Goal: Task Accomplishment & Management: Manage account settings

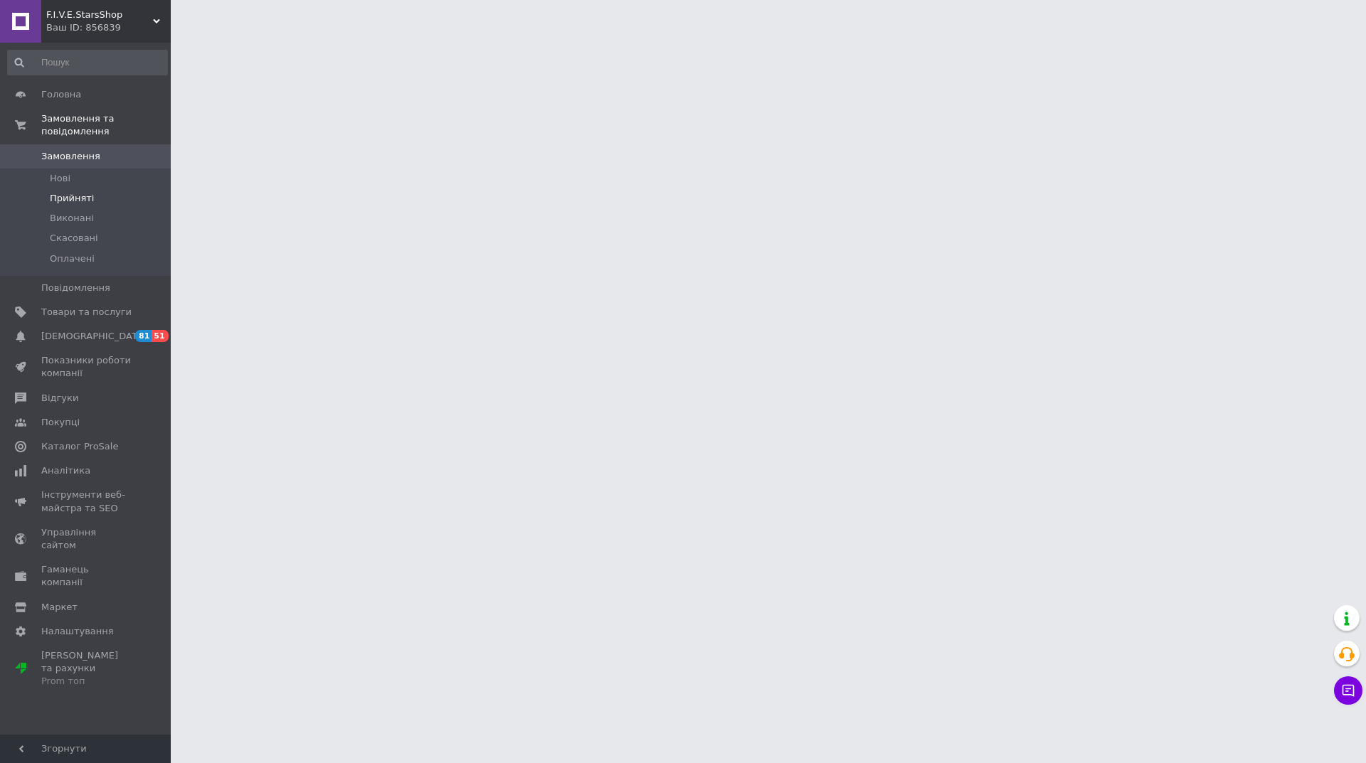
click at [77, 192] on span "Прийняті" at bounding box center [72, 198] width 44 height 13
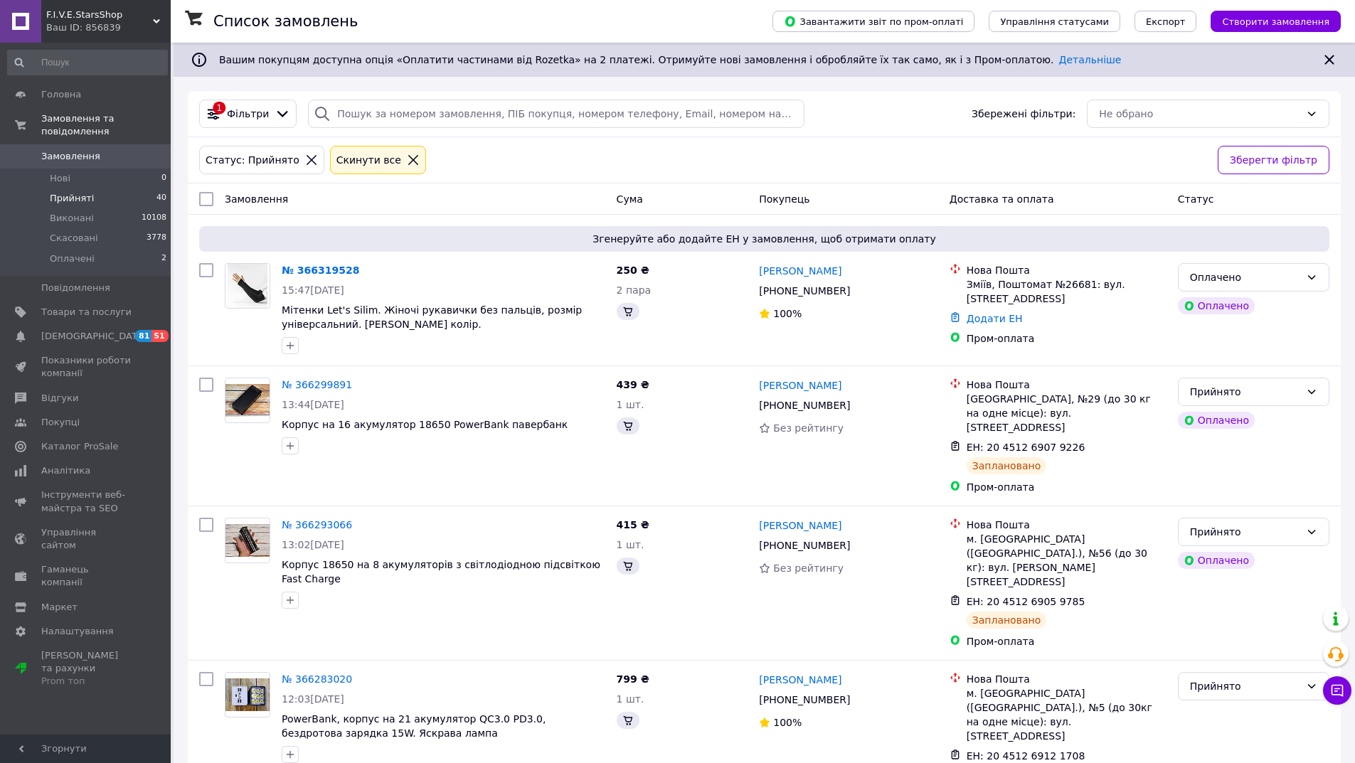
click at [79, 192] on span "Прийняті" at bounding box center [72, 198] width 44 height 13
click at [83, 192] on span "Прийняті" at bounding box center [72, 198] width 44 height 13
click at [407, 159] on icon at bounding box center [413, 160] width 13 height 13
click at [408, 157] on icon at bounding box center [413, 160] width 10 height 10
click at [305, 159] on icon at bounding box center [311, 160] width 13 height 13
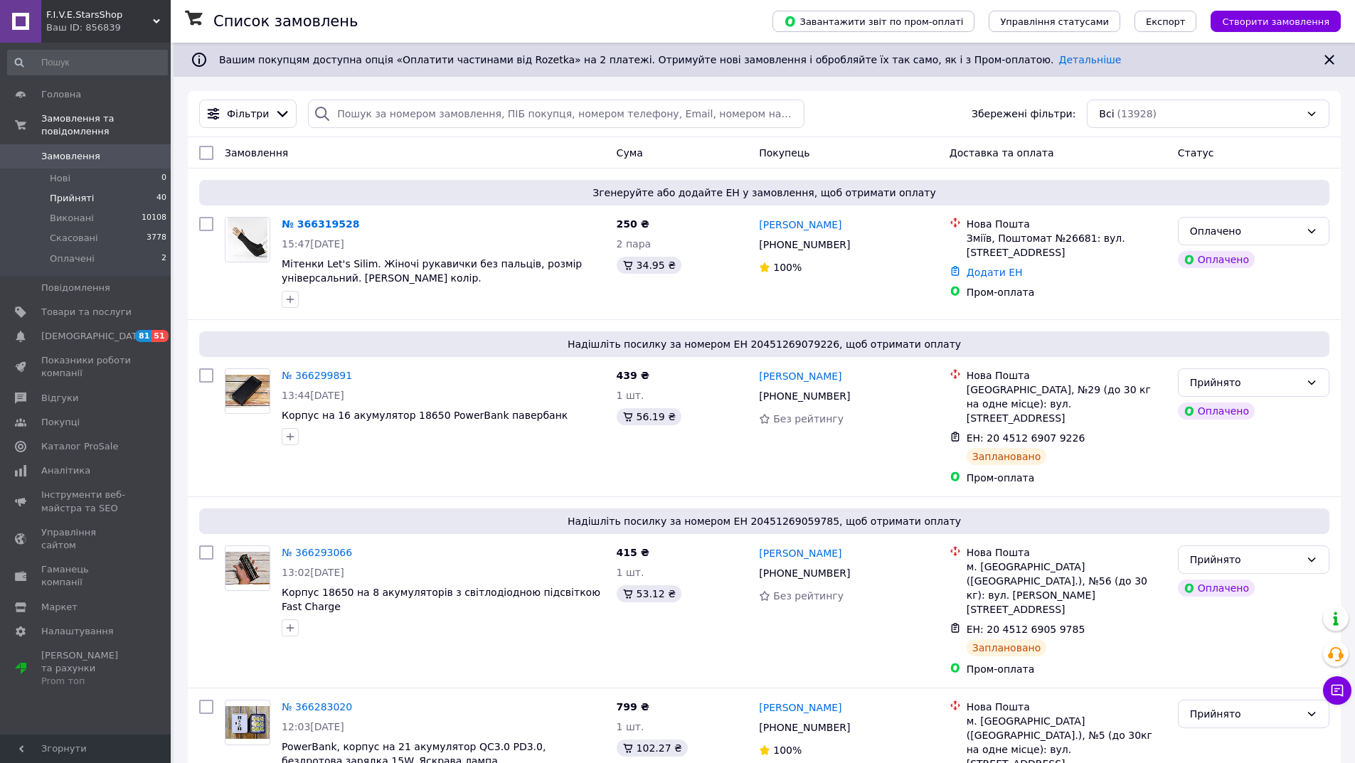
click at [68, 192] on span "Прийняті" at bounding box center [72, 198] width 44 height 13
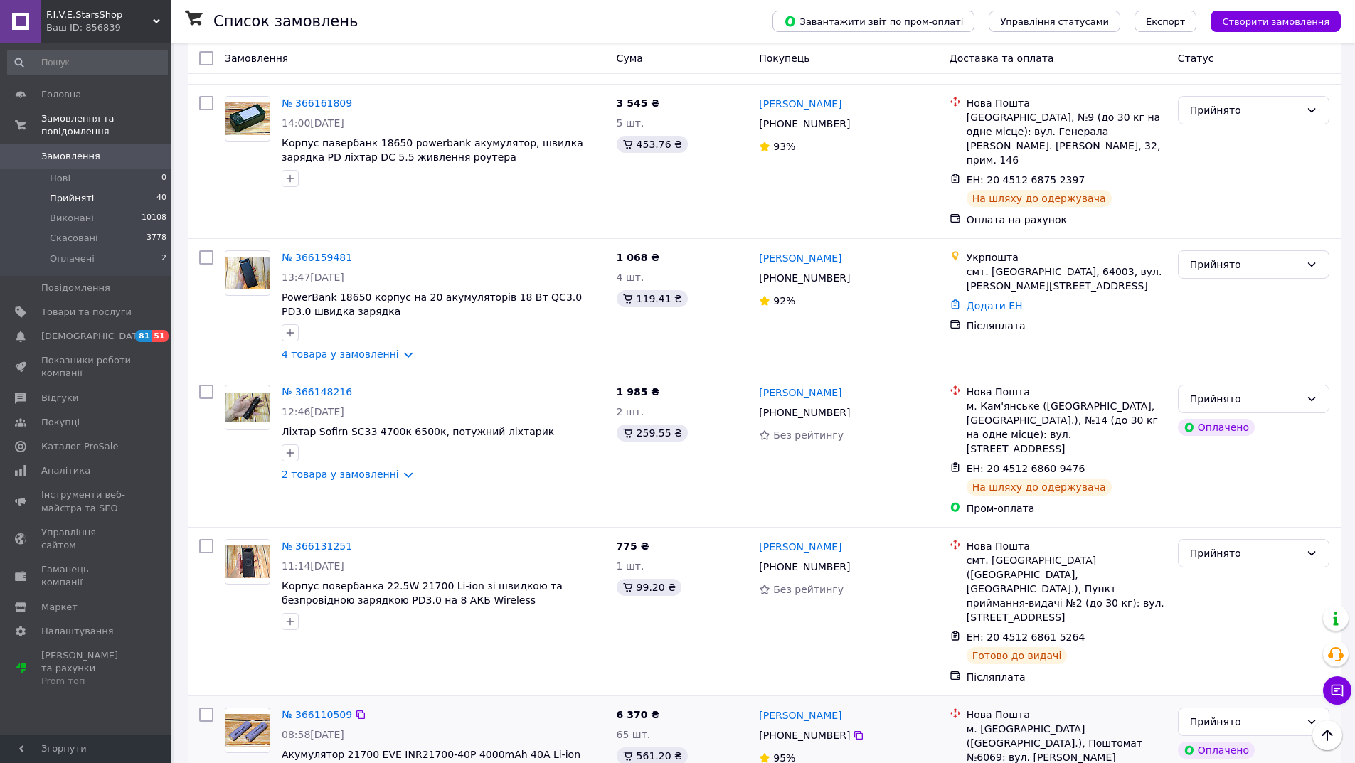
scroll to position [2353, 0]
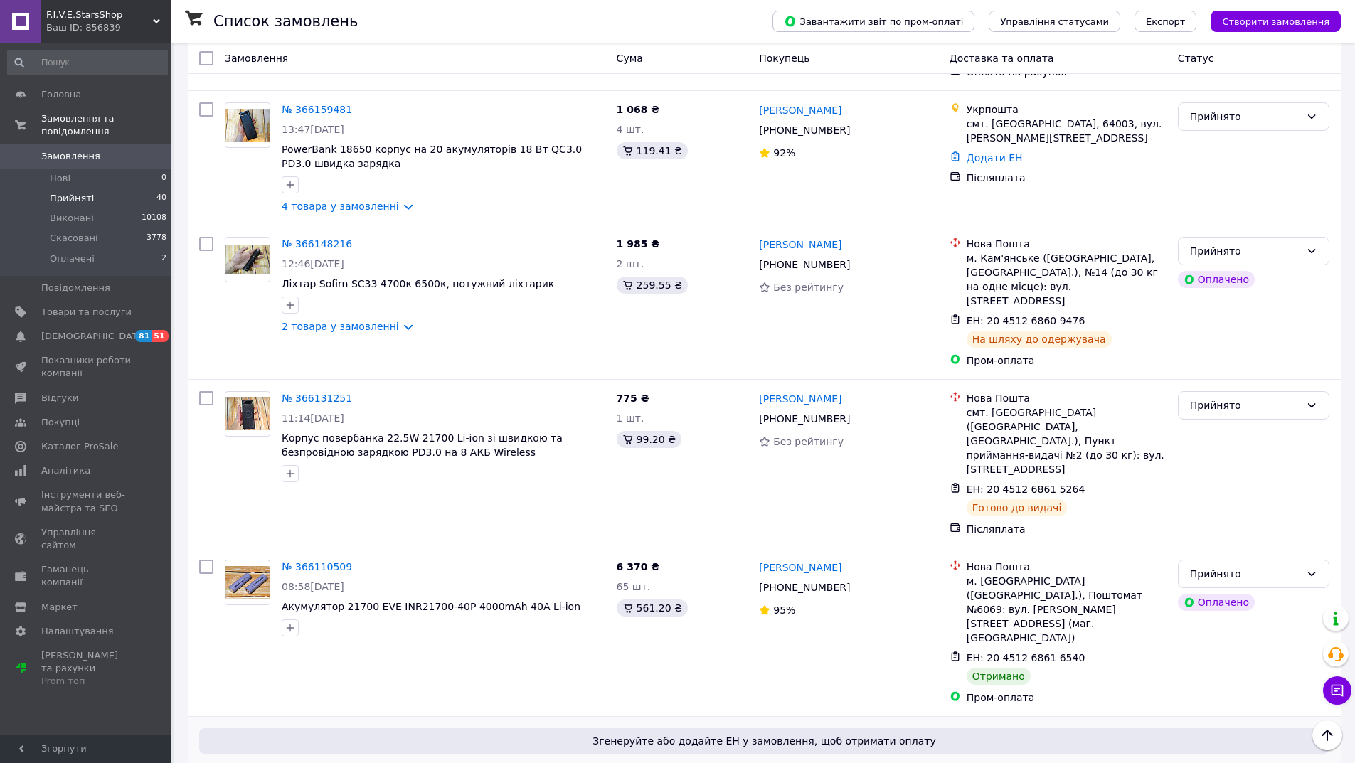
drag, startPoint x: 301, startPoint y: 450, endPoint x: 308, endPoint y: 463, distance: 14.6
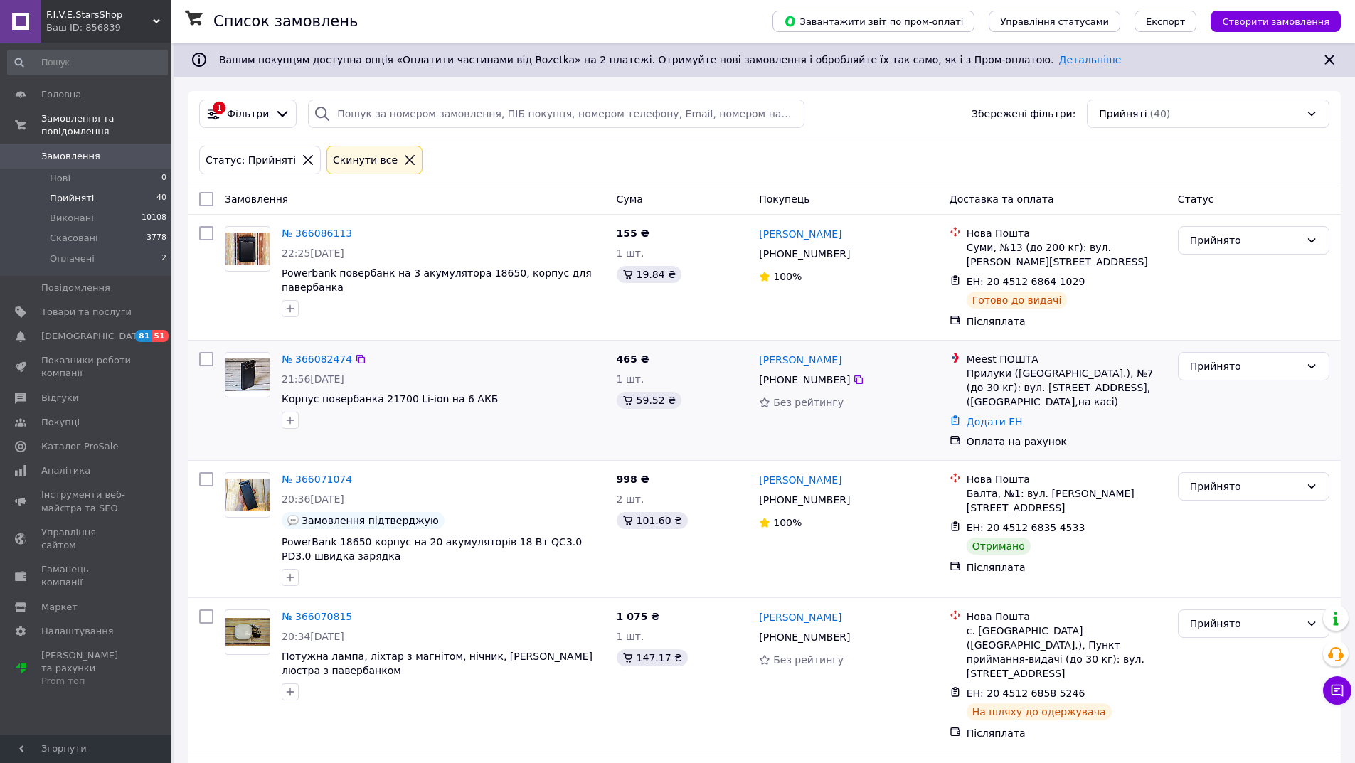
scroll to position [71, 0]
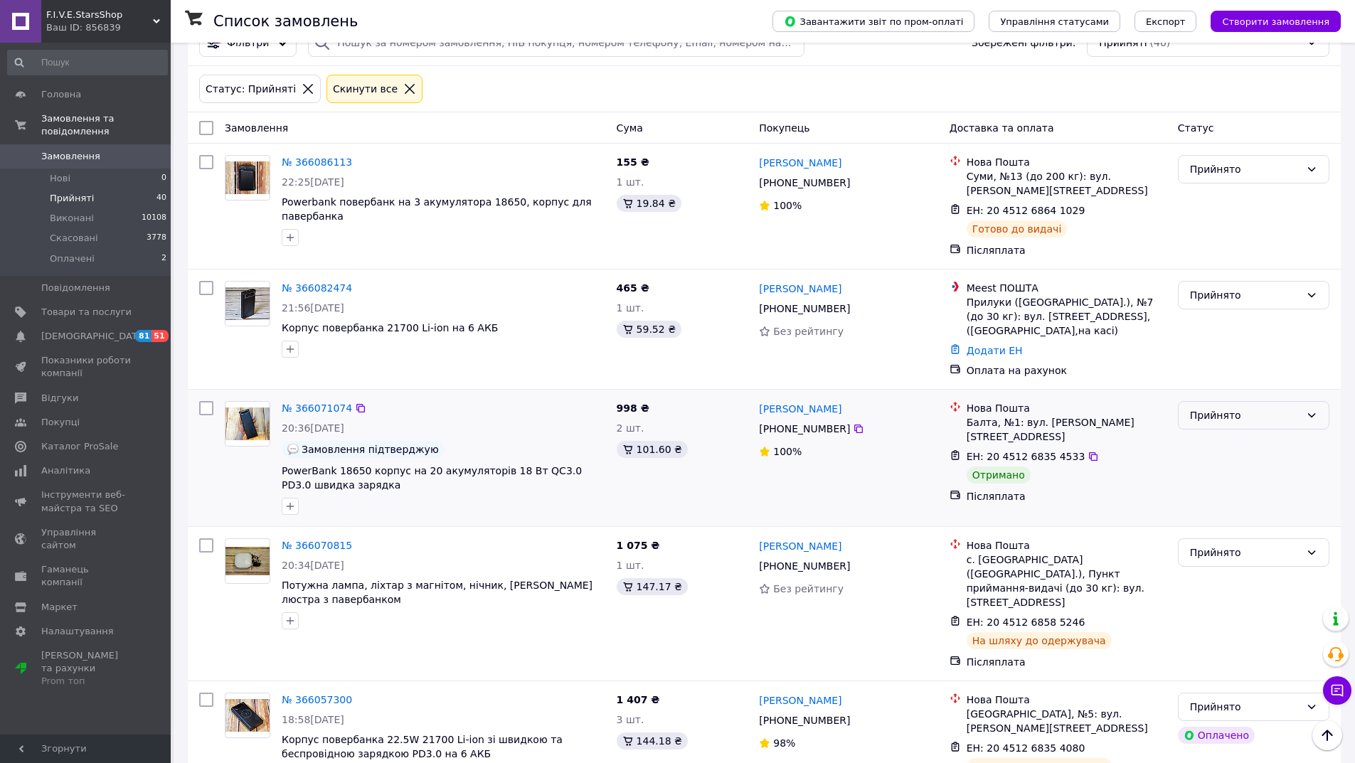
click at [1231, 408] on div "Прийнято" at bounding box center [1245, 416] width 110 height 16
click at [1195, 435] on li "Виконано" at bounding box center [1254, 433] width 150 height 26
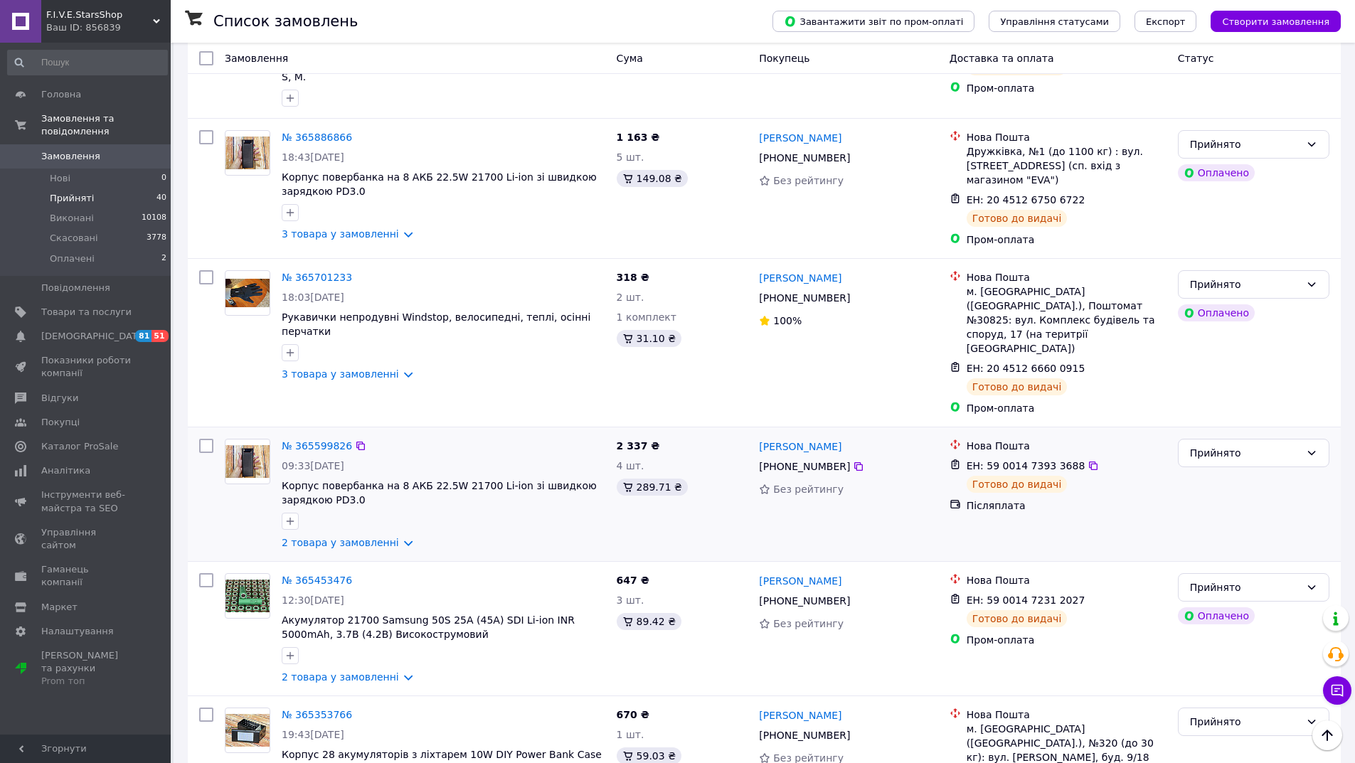
scroll to position [2152, 0]
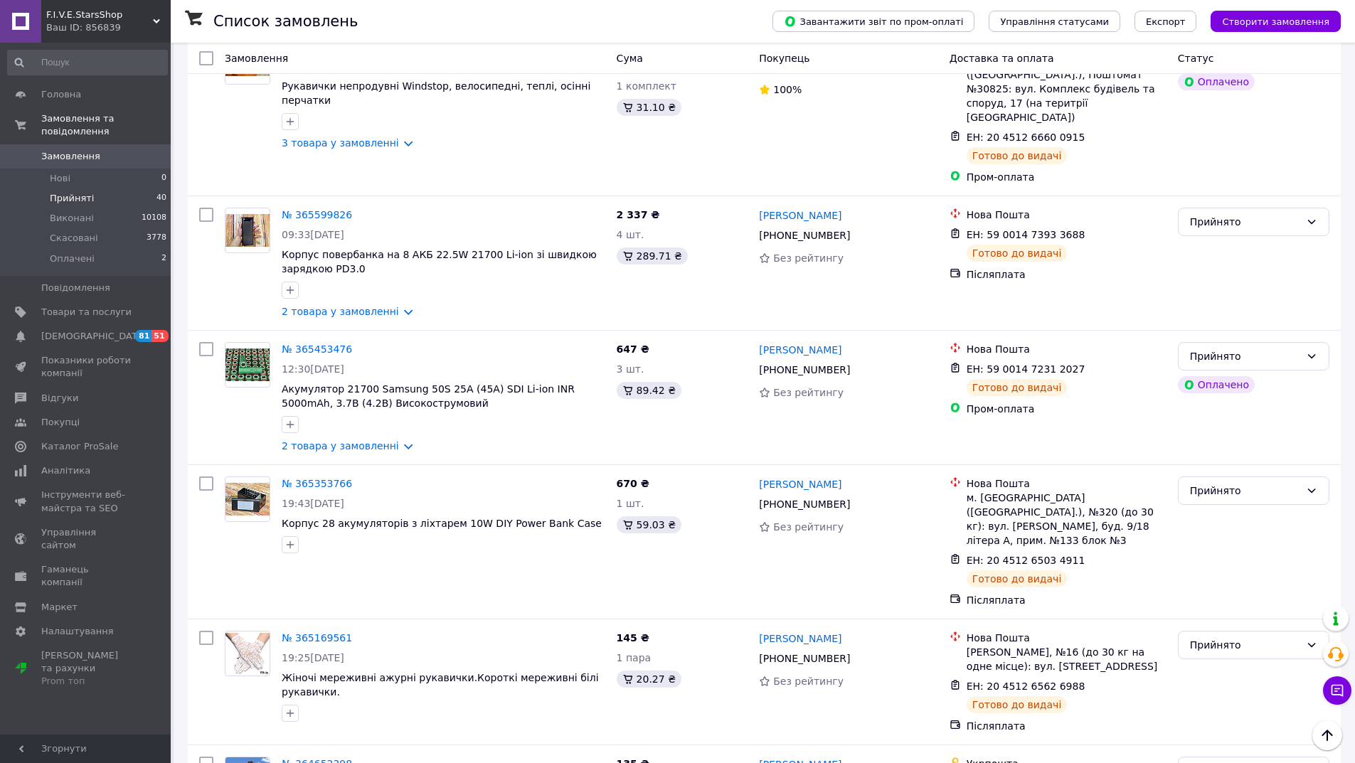
click at [66, 150] on span "Замовлення" at bounding box center [70, 156] width 59 height 13
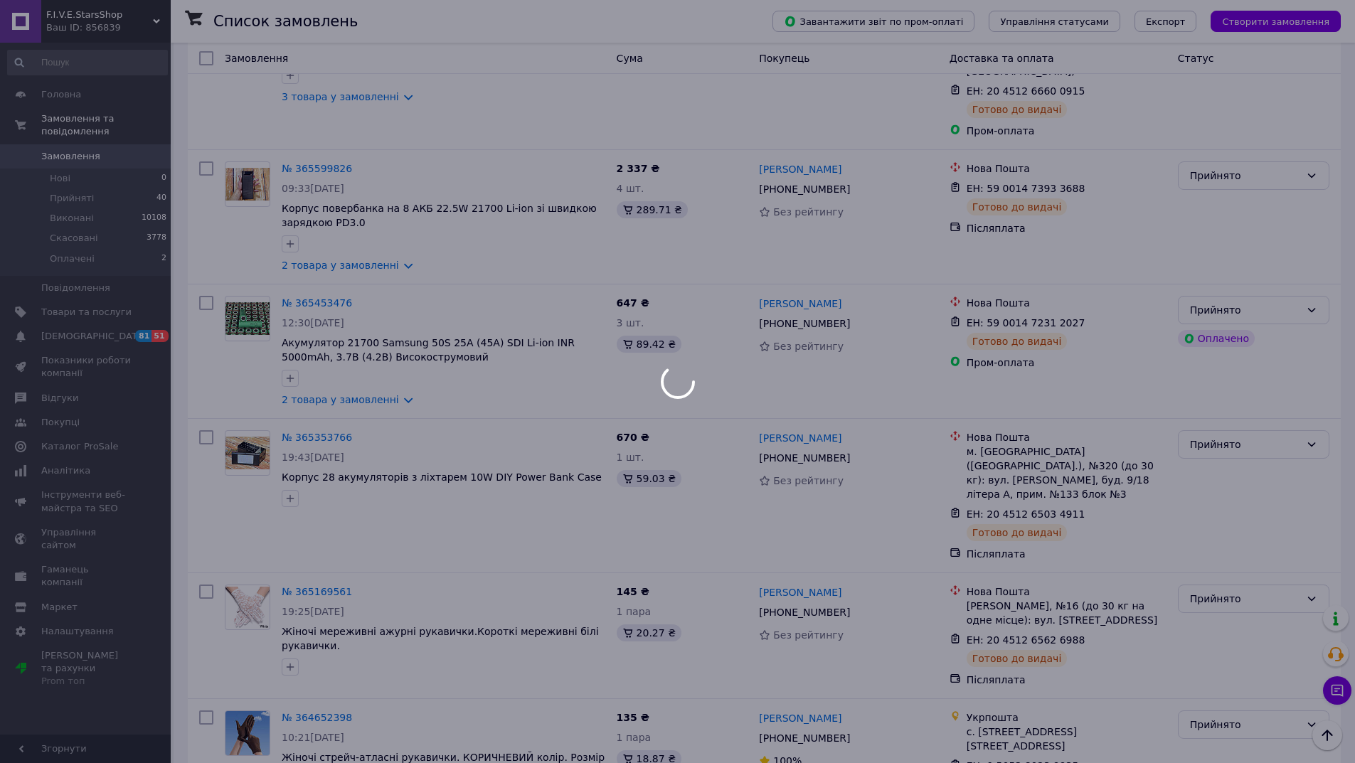
scroll to position [2106, 0]
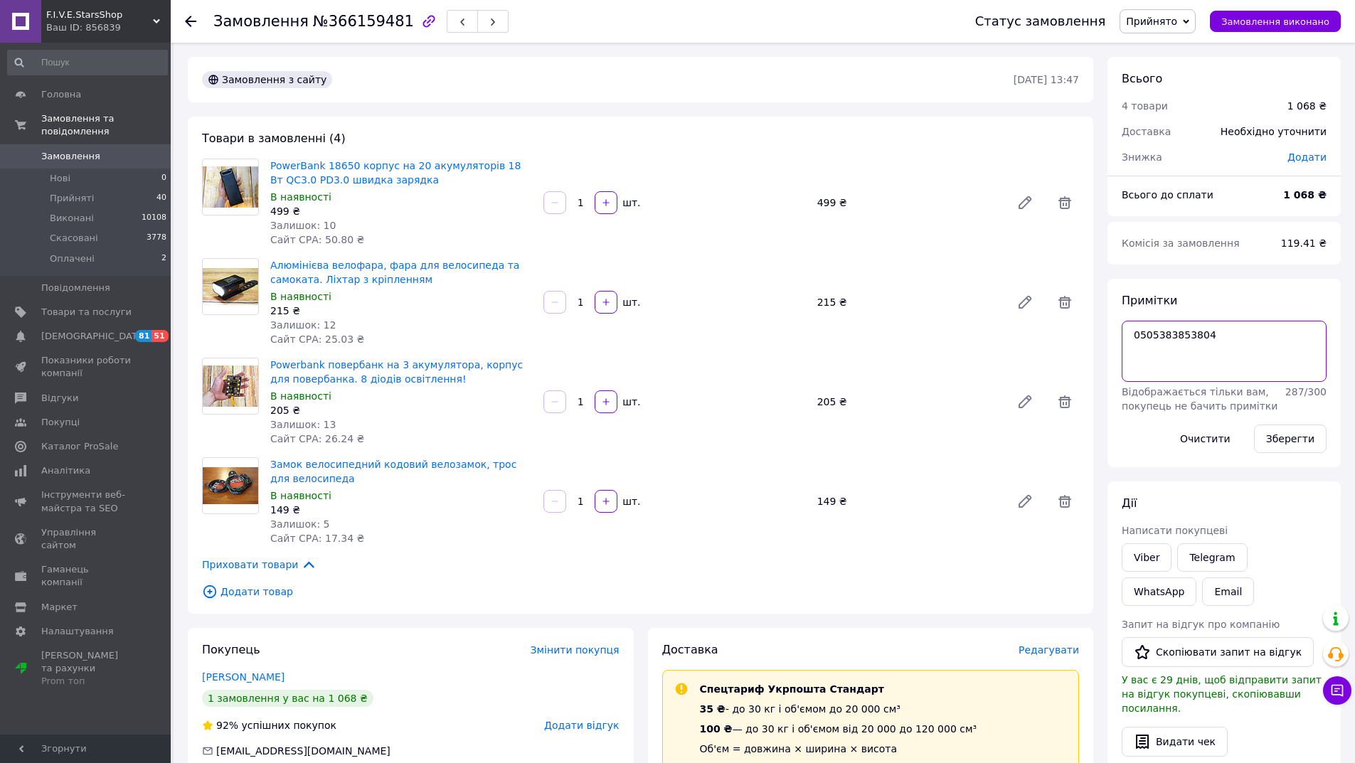
drag, startPoint x: 1214, startPoint y: 334, endPoint x: 1040, endPoint y: 349, distance: 174.2
click at [1043, 348] on div "Замовлення з сайту [DATE] 13:47 Товари в замовленні (4) PowerBank 18650 корпус …" at bounding box center [764, 723] width 1167 height 1332
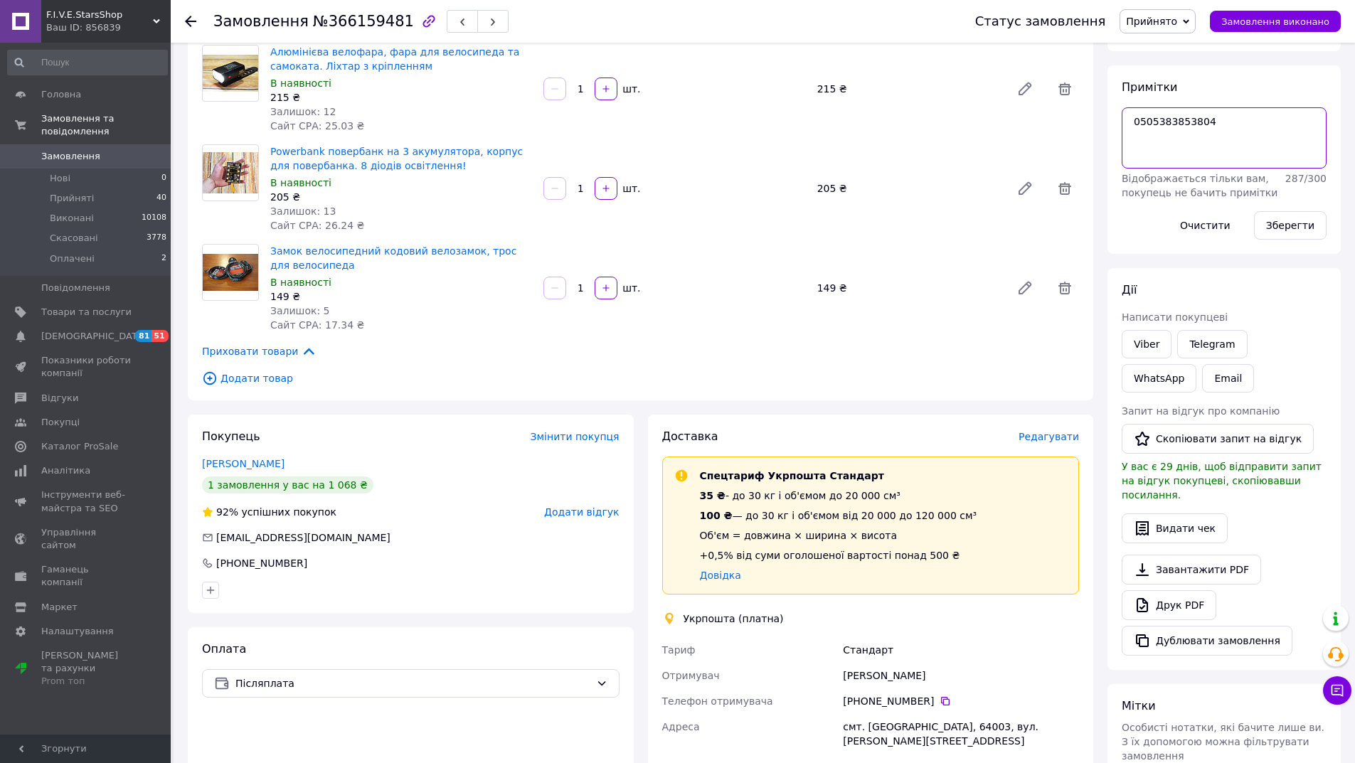
scroll to position [427, 0]
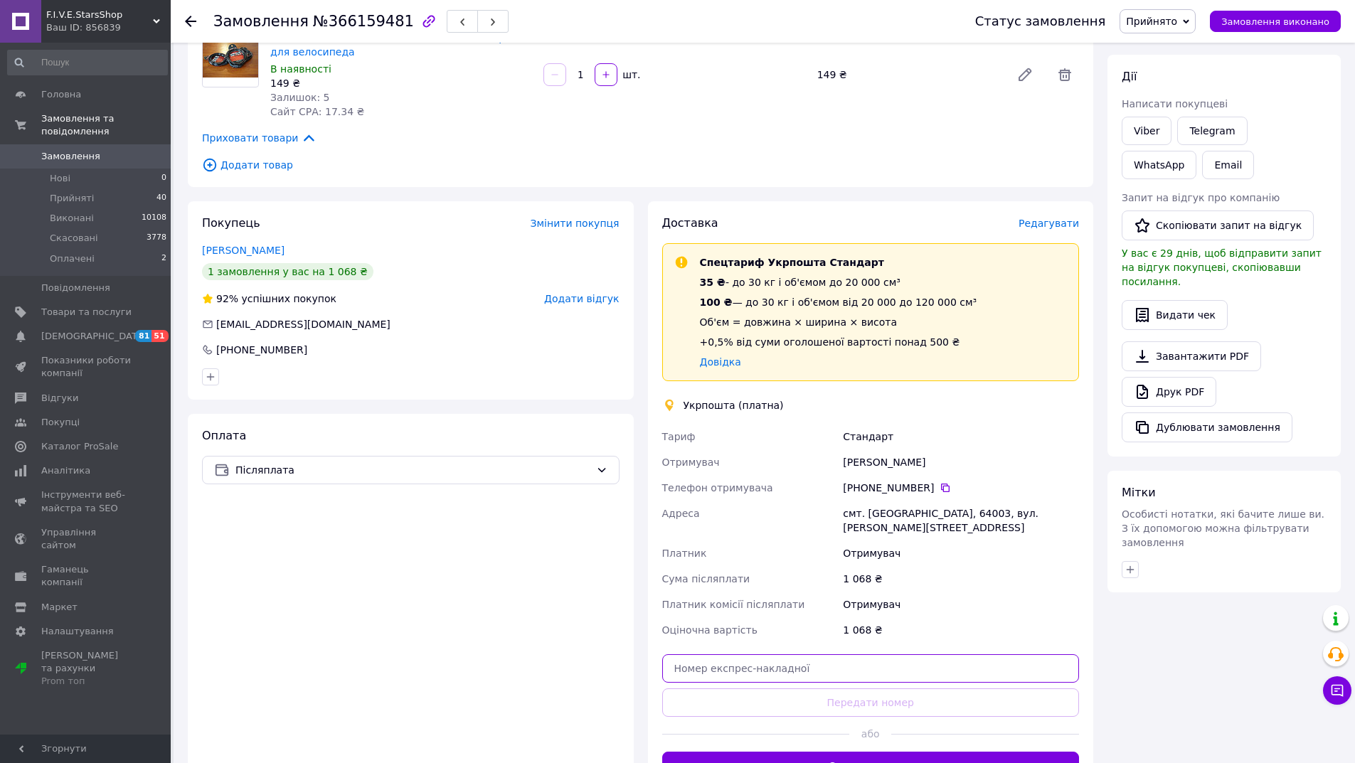
click at [758, 657] on input "text" at bounding box center [871, 669] width 418 height 28
paste input "0505383853804"
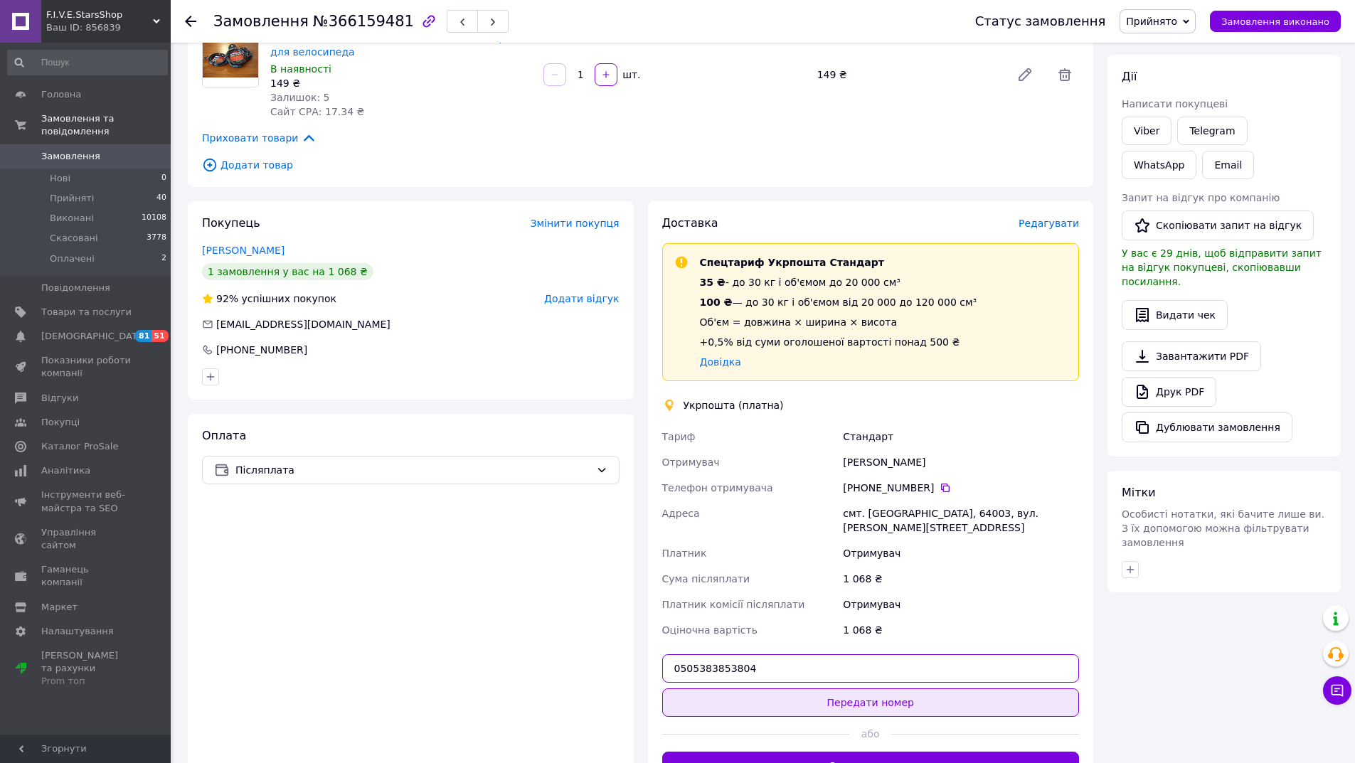
type input "0505383853804"
click at [869, 692] on button "Передати номер" at bounding box center [871, 703] width 418 height 28
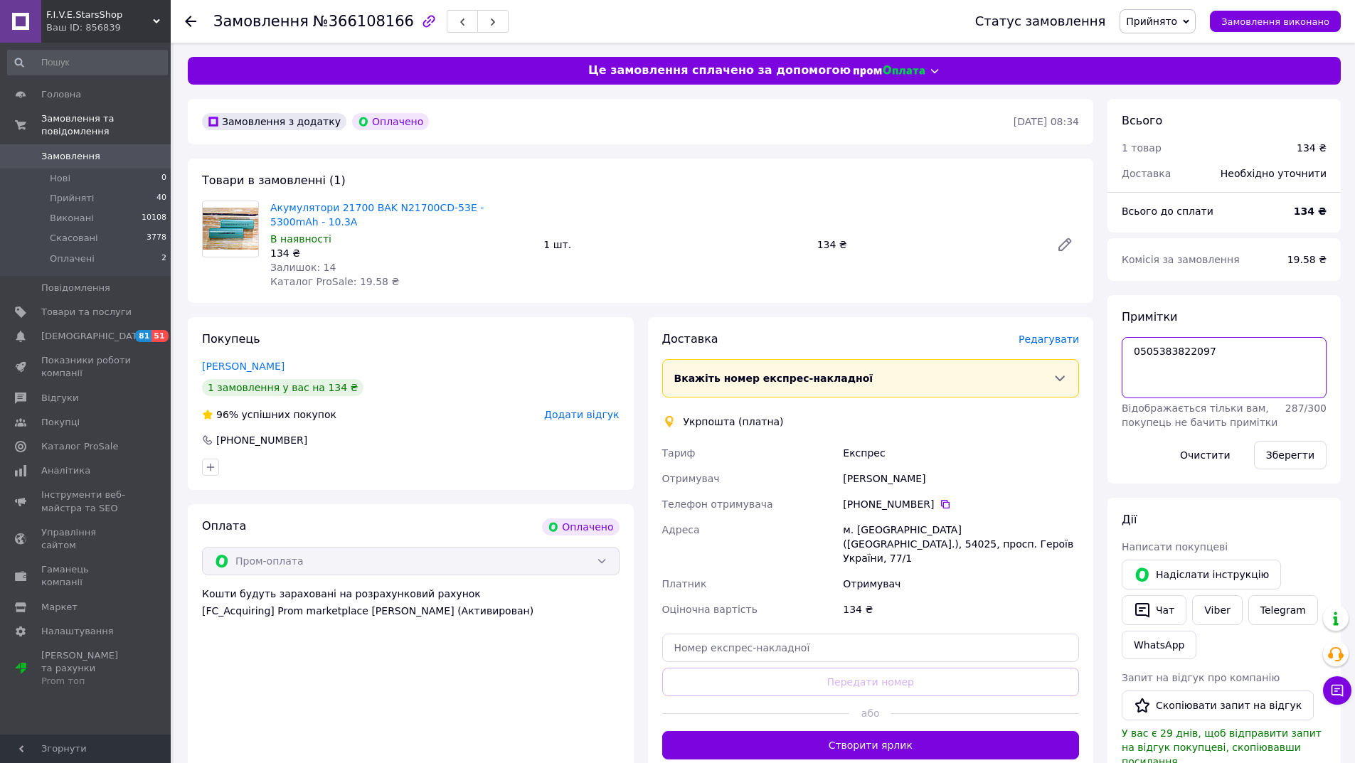
drag, startPoint x: 1105, startPoint y: 357, endPoint x: 1083, endPoint y: 354, distance: 21.5
click at [1085, 356] on div "Замовлення з додатку Оплачено 11.10.2025 • 08:34 Товари в замовленні (1) Акумул…" at bounding box center [764, 589] width 1167 height 980
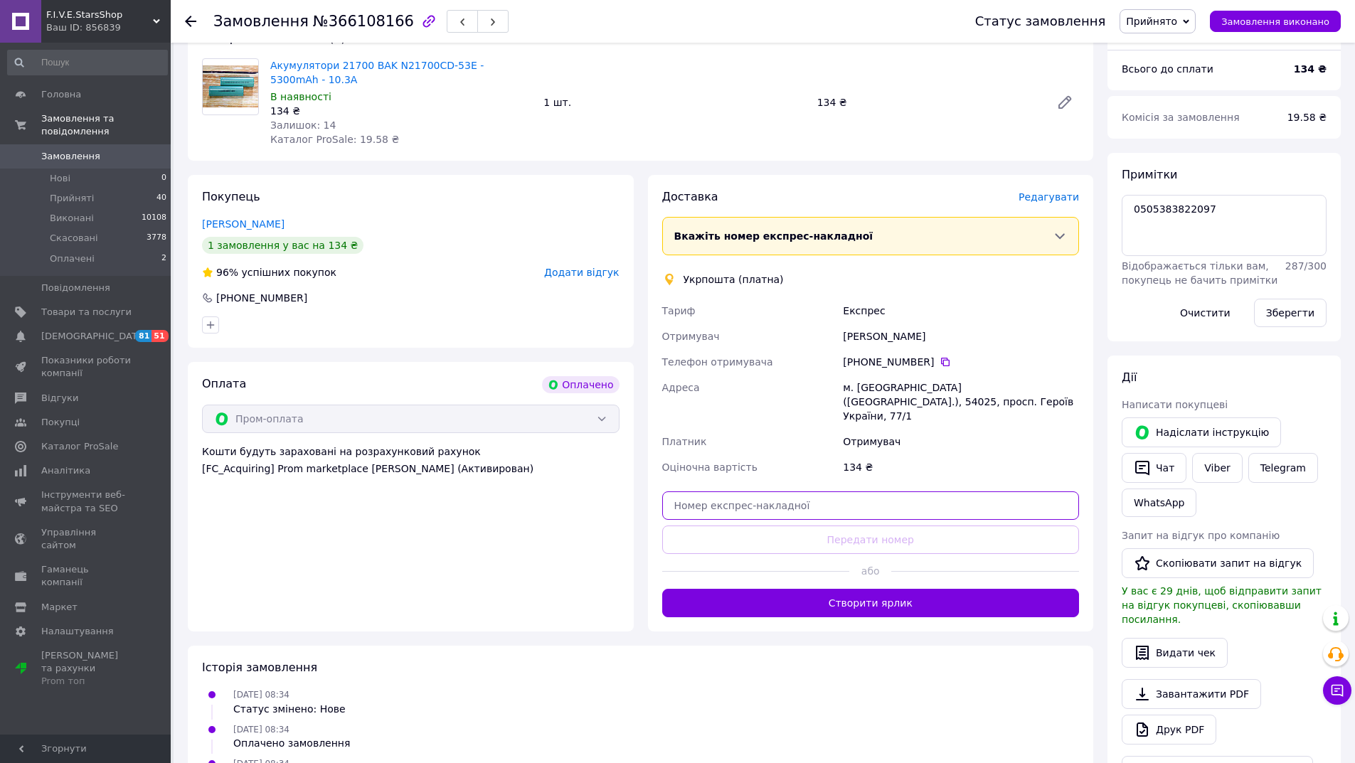
click at [736, 499] on input "text" at bounding box center [871, 506] width 418 height 28
paste input "0505383822097"
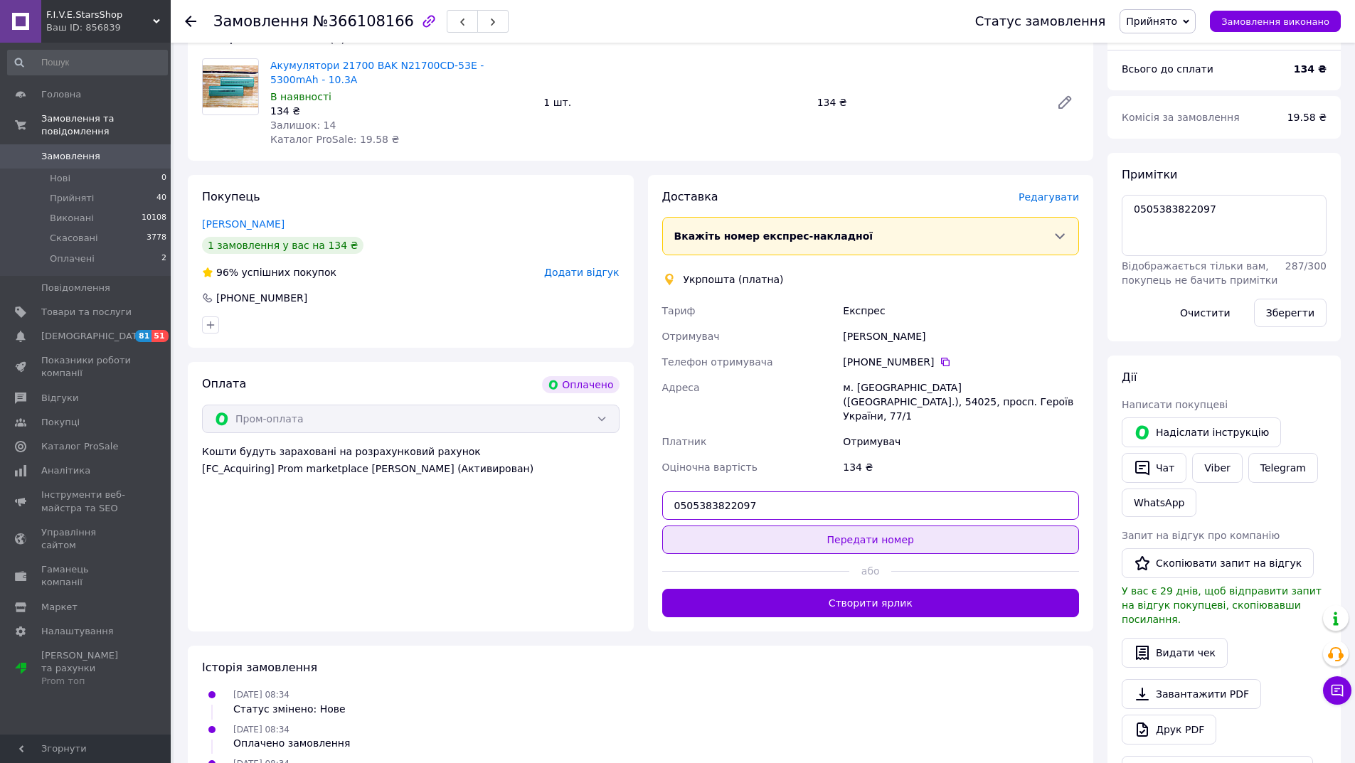
type input "0505383822097"
click at [820, 529] on button "Передати номер" at bounding box center [871, 540] width 418 height 28
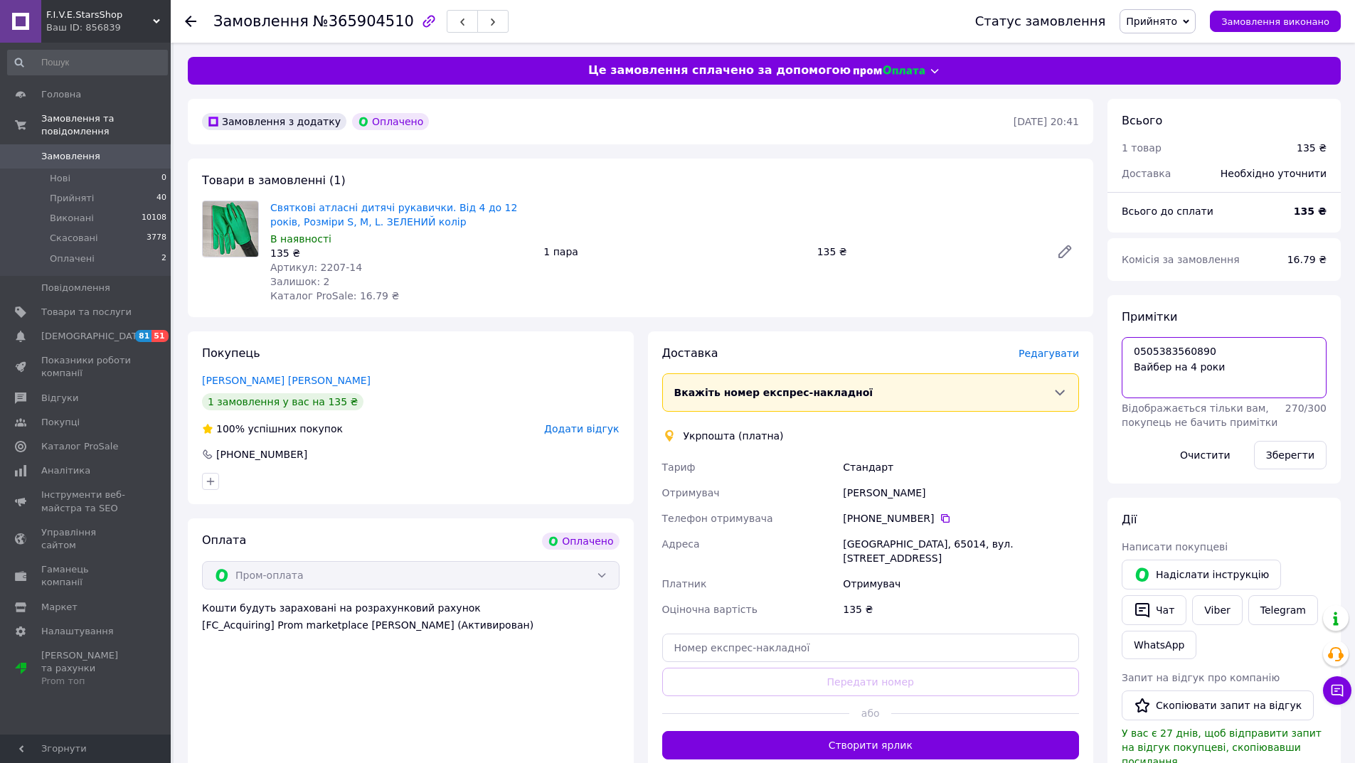
drag, startPoint x: 1197, startPoint y: 346, endPoint x: 1125, endPoint y: 351, distance: 71.3
click at [1125, 351] on textarea "0505383560890 Вайбер на 4 роки" at bounding box center [1224, 367] width 205 height 61
click at [787, 634] on input "text" at bounding box center [871, 648] width 418 height 28
paste input "0505383560890"
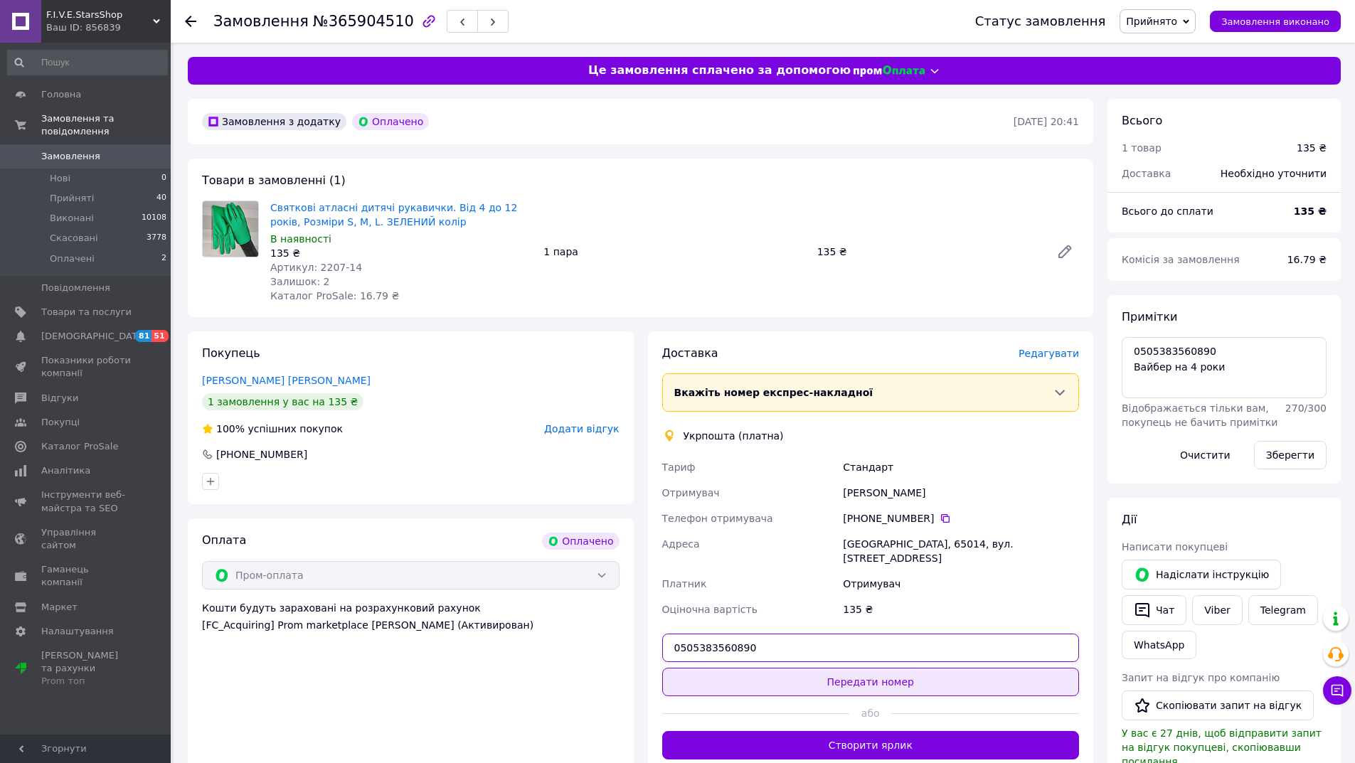
type input "0505383560890"
click at [817, 668] on button "Передати номер" at bounding box center [871, 682] width 418 height 28
